Goal: Navigation & Orientation: Find specific page/section

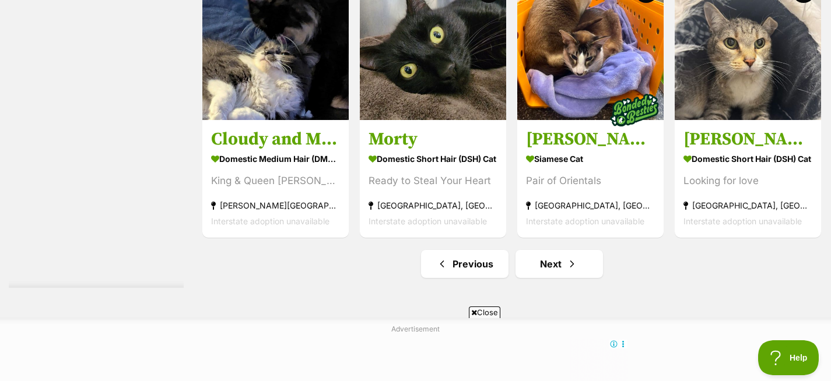
scroll to position [5932, 0]
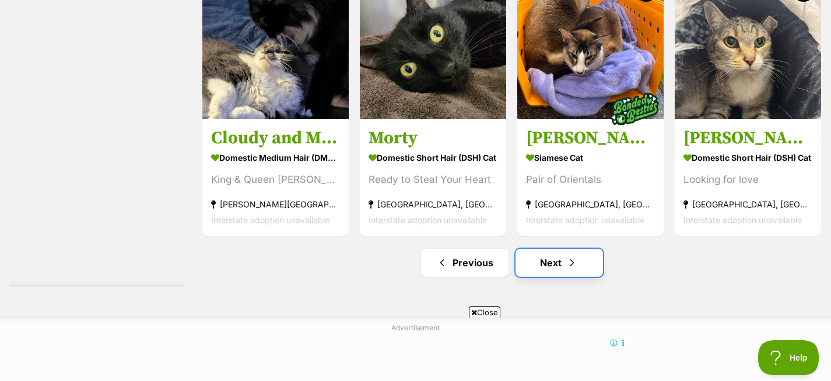
click at [562, 270] on link "Next" at bounding box center [558, 263] width 87 height 28
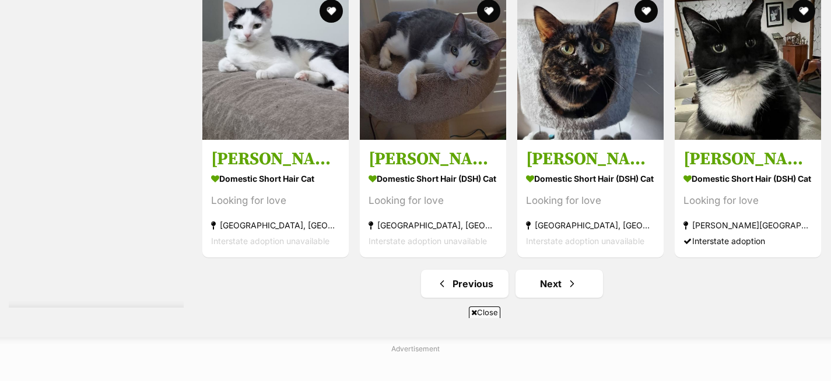
scroll to position [5912, 0]
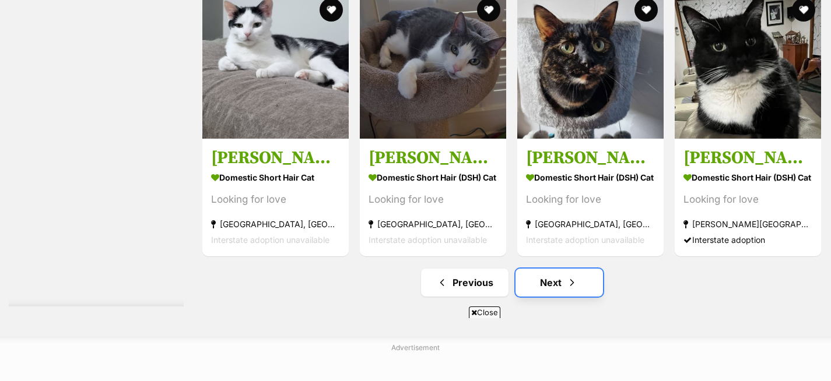
click at [557, 275] on link "Next" at bounding box center [558, 283] width 87 height 28
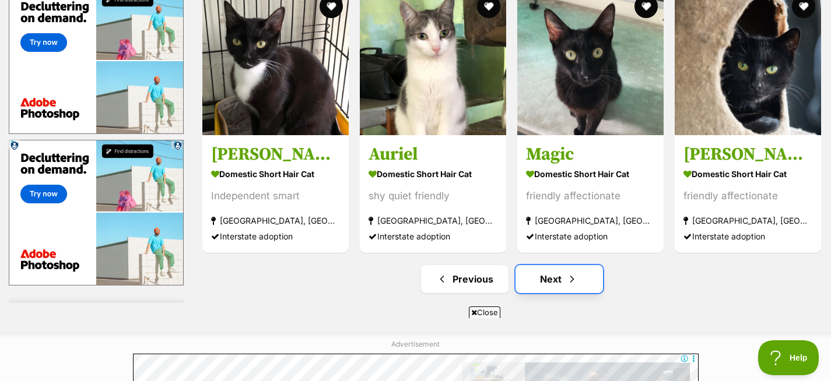
click at [552, 279] on link "Next" at bounding box center [558, 279] width 87 height 28
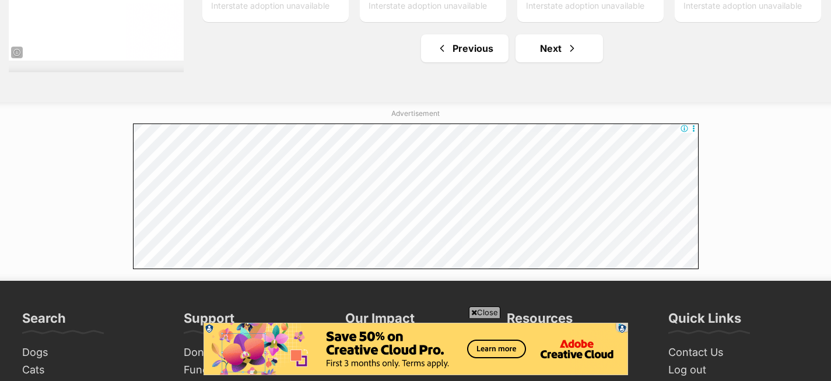
scroll to position [6242, 0]
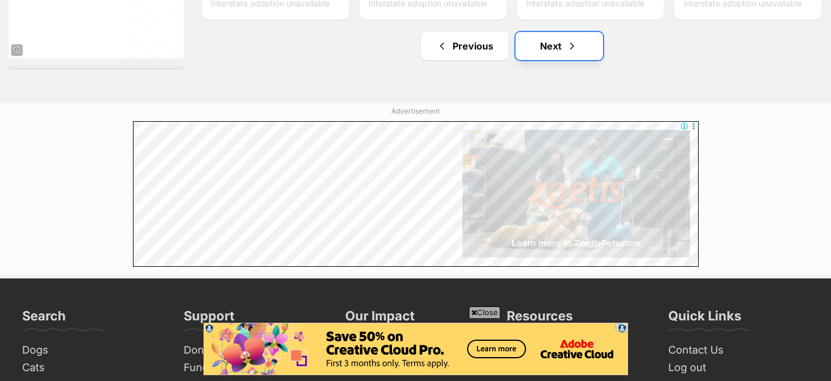
click at [552, 50] on link "Next" at bounding box center [558, 46] width 87 height 28
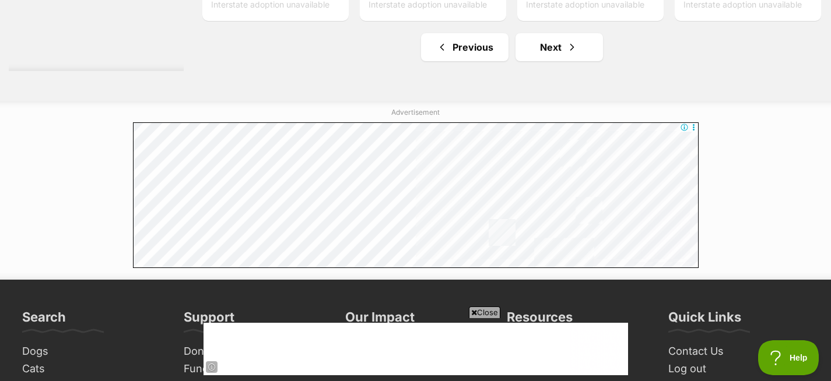
scroll to position [6140, 0]
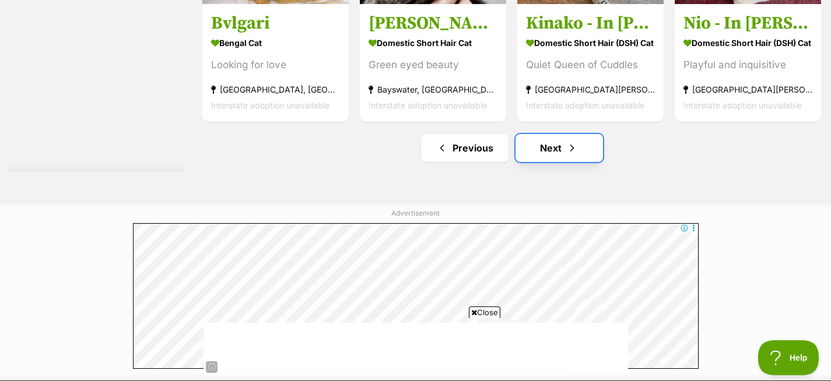
click at [547, 145] on link "Next" at bounding box center [558, 148] width 87 height 28
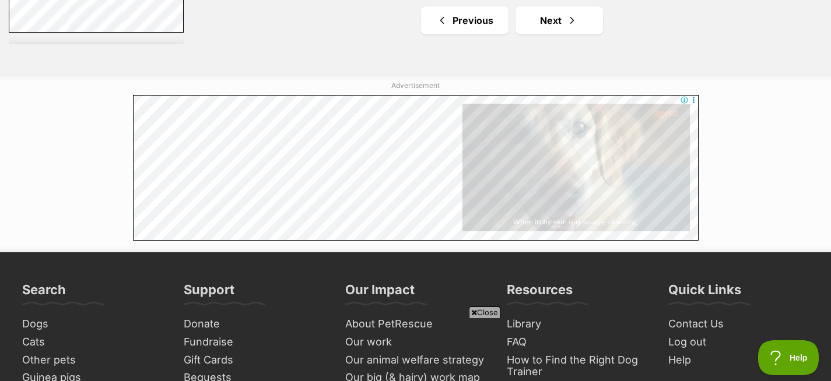
scroll to position [6340, 0]
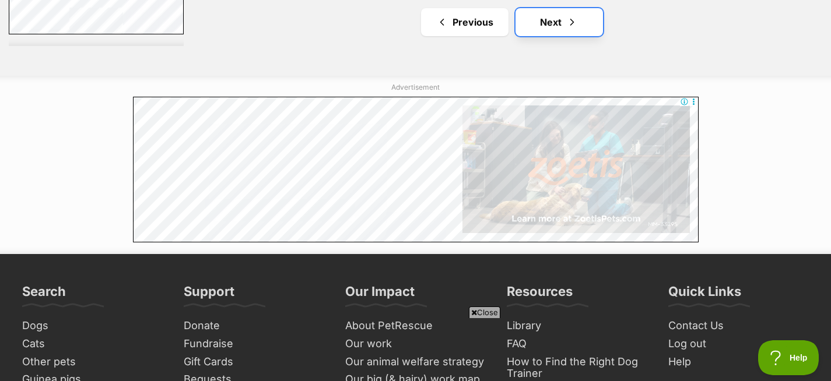
click at [548, 22] on link "Next" at bounding box center [558, 22] width 87 height 28
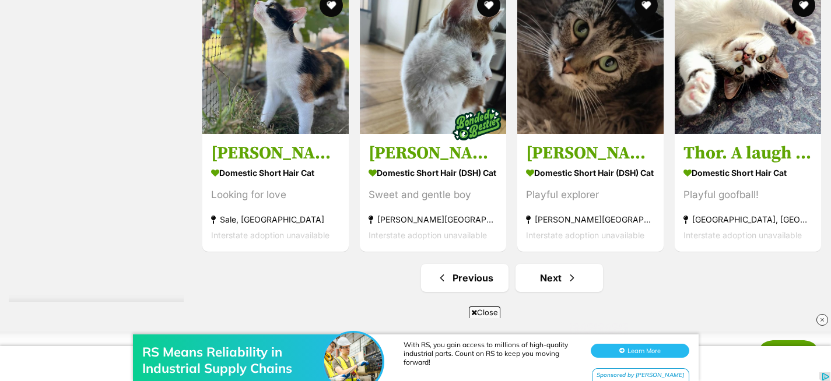
scroll to position [6017, 0]
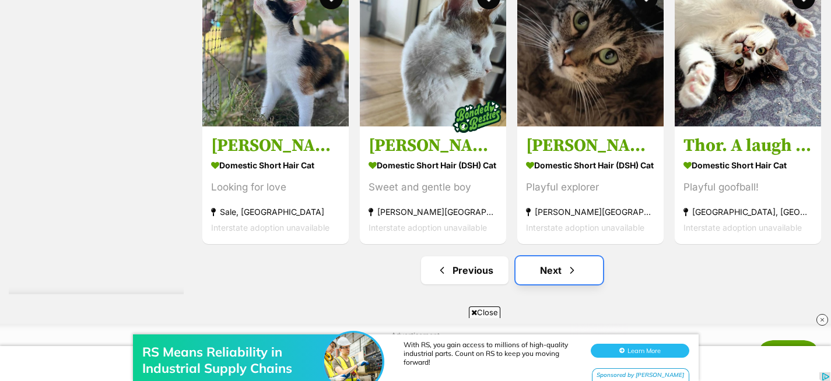
click at [552, 266] on link "Next" at bounding box center [558, 271] width 87 height 28
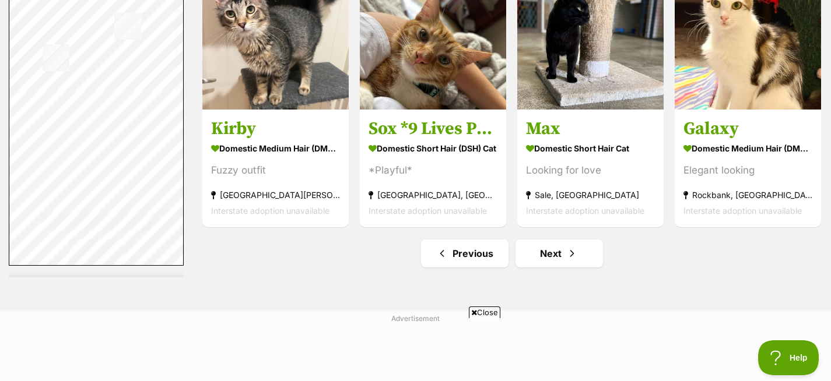
scroll to position [6030, 0]
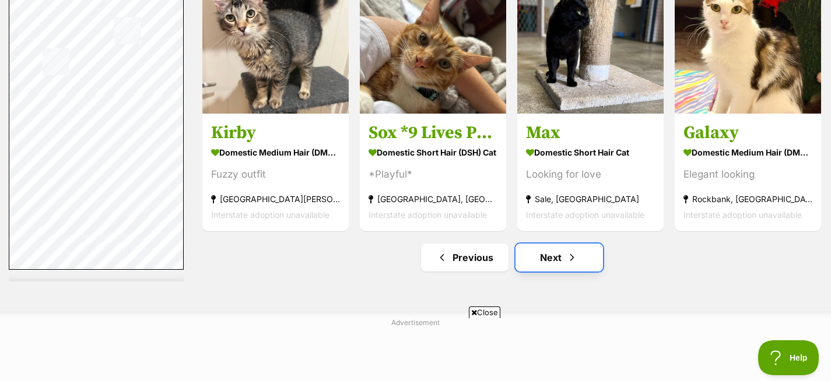
click at [564, 250] on link "Next" at bounding box center [558, 258] width 87 height 28
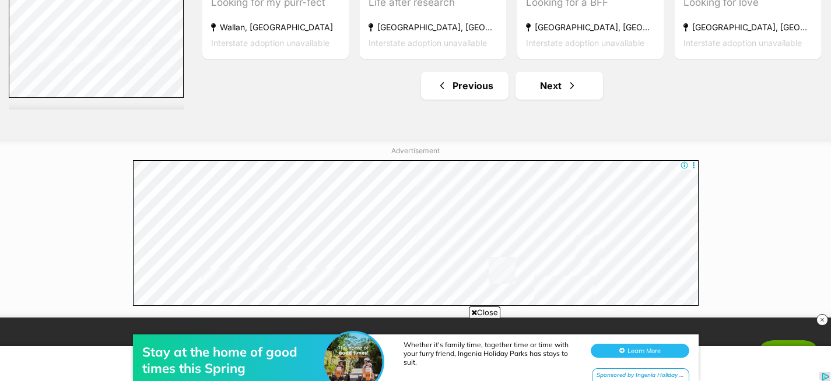
scroll to position [6255, 0]
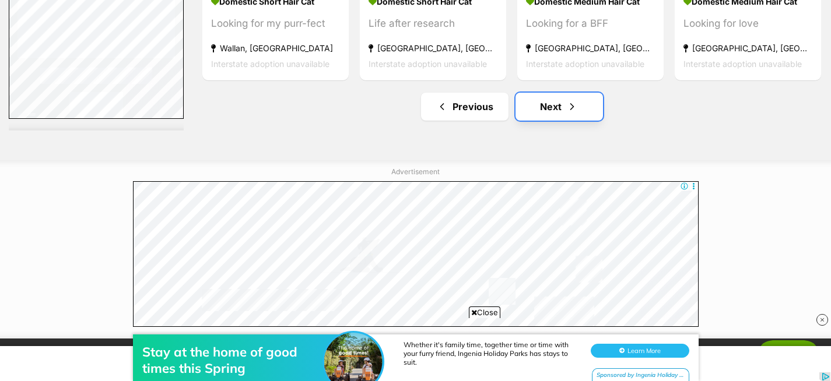
click at [550, 111] on link "Next" at bounding box center [558, 107] width 87 height 28
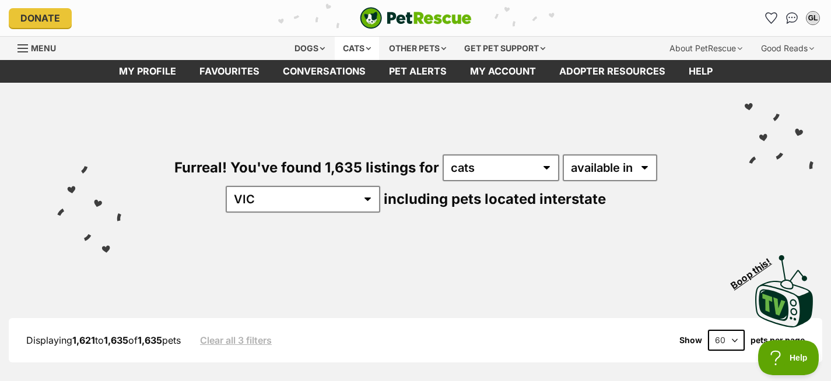
click at [340, 49] on div "Cats" at bounding box center [357, 48] width 44 height 23
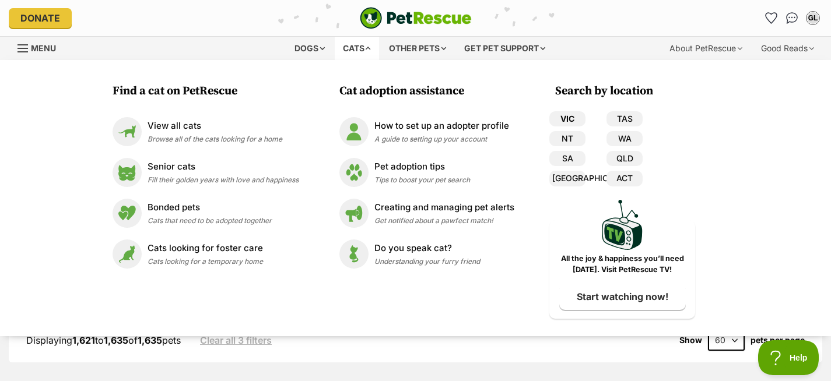
click at [567, 121] on link "VIC" at bounding box center [567, 118] width 36 height 15
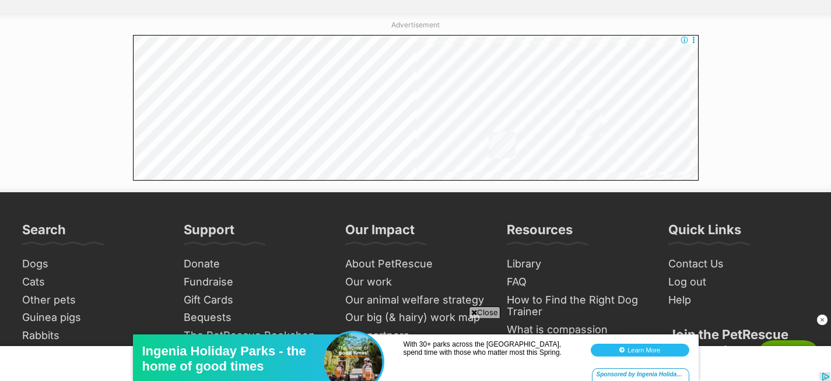
scroll to position [2505, 0]
